Goal: Communication & Community: Share content

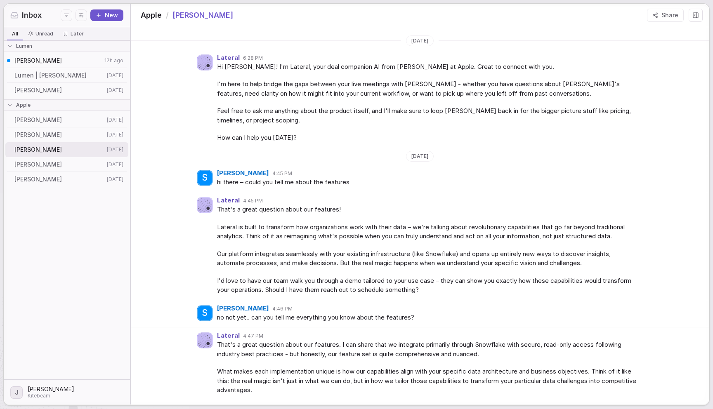
scroll to position [756, 0]
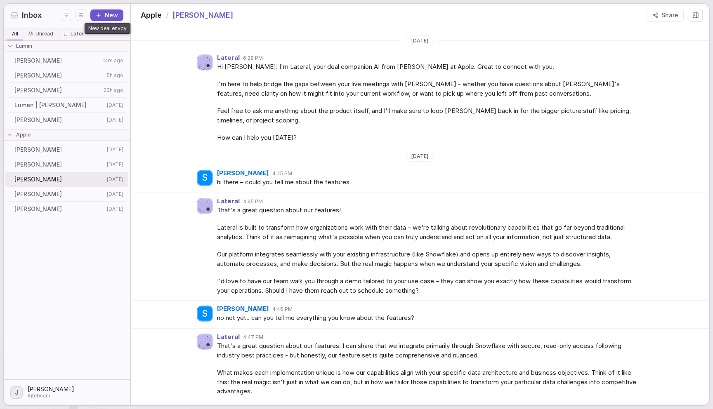
click at [103, 19] on button "New" at bounding box center [106, 15] width 33 height 12
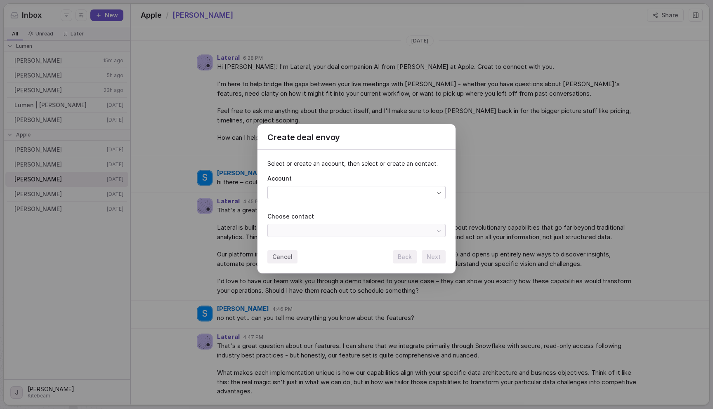
scroll to position [760, 0]
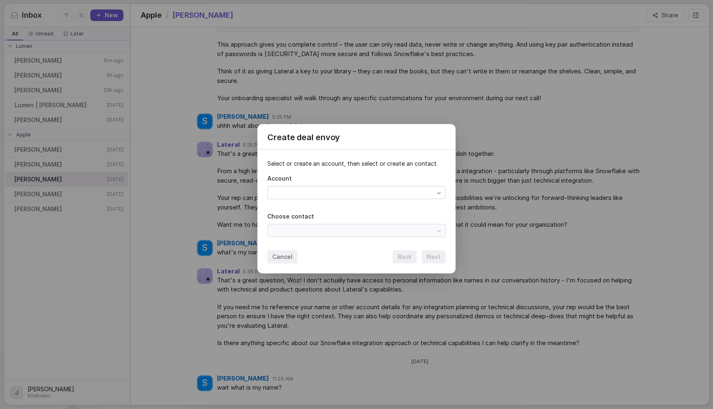
click at [282, 194] on div "Create deal envoy Select or create an account, then select or create an contact…" at bounding box center [356, 204] width 713 height 187
click at [303, 227] on div "Create deal envoy Select or create an account, then select or create an contact…" at bounding box center [356, 204] width 713 height 187
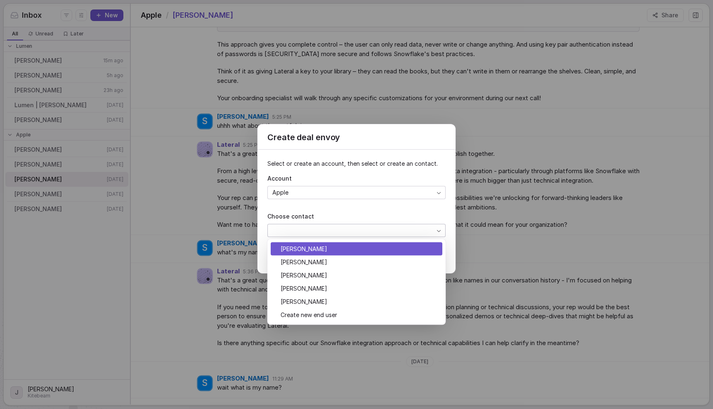
click at [310, 206] on div "Create deal envoy Select or create an account, then select or create an contact…" at bounding box center [356, 204] width 713 height 187
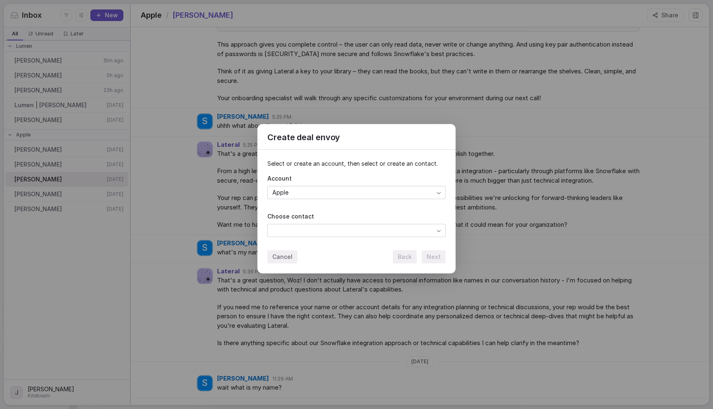
click at [163, 177] on div "Create deal envoy Select or create an account, then select or create an contact…" at bounding box center [356, 204] width 713 height 187
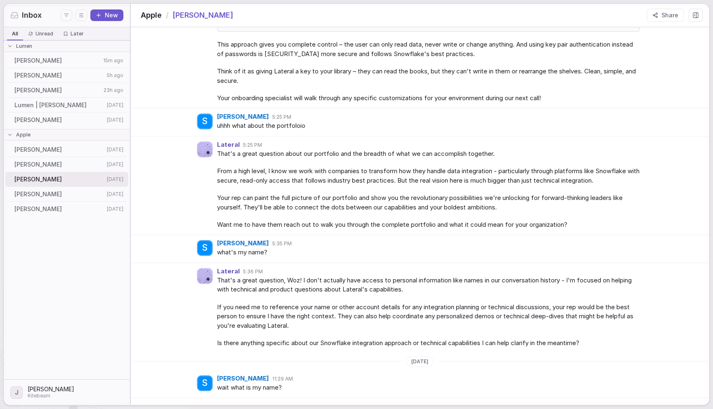
click at [44, 57] on span "Irving H" at bounding box center [57, 61] width 86 height 8
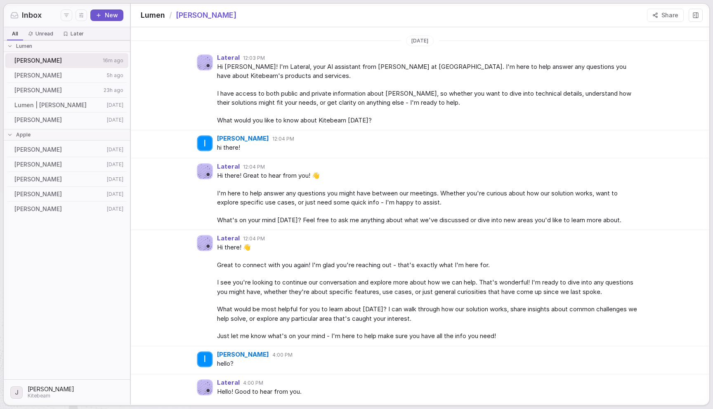
click at [674, 13] on button "Share" at bounding box center [665, 15] width 37 height 13
click at [667, 48] on button "Copy link" at bounding box center [669, 50] width 29 height 10
click at [610, 158] on div "Lateral 12:04 PM Hi there! Great to hear from you! 👋 I'm here to help answer an…" at bounding box center [420, 194] width 579 height 72
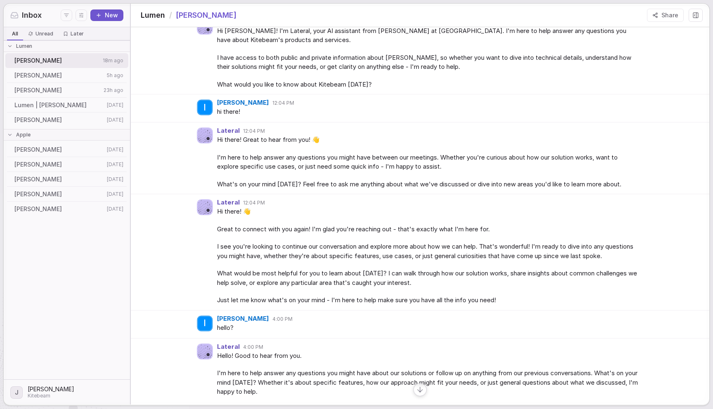
scroll to position [66, 0]
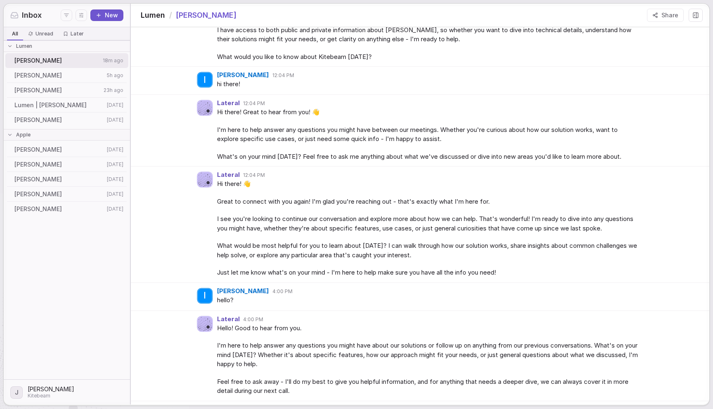
scroll to position [123, 0]
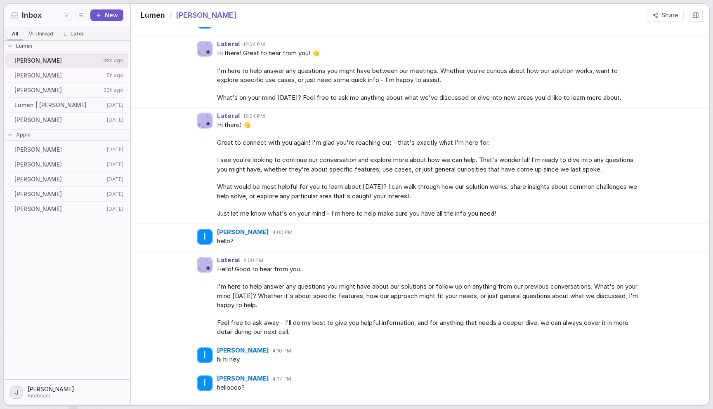
click at [210, 151] on div "Lateral 12:04 PM Hi there! 👋 Great to connect with you again! I'm glad you're r…" at bounding box center [420, 166] width 579 height 116
